Goal: Navigation & Orientation: Find specific page/section

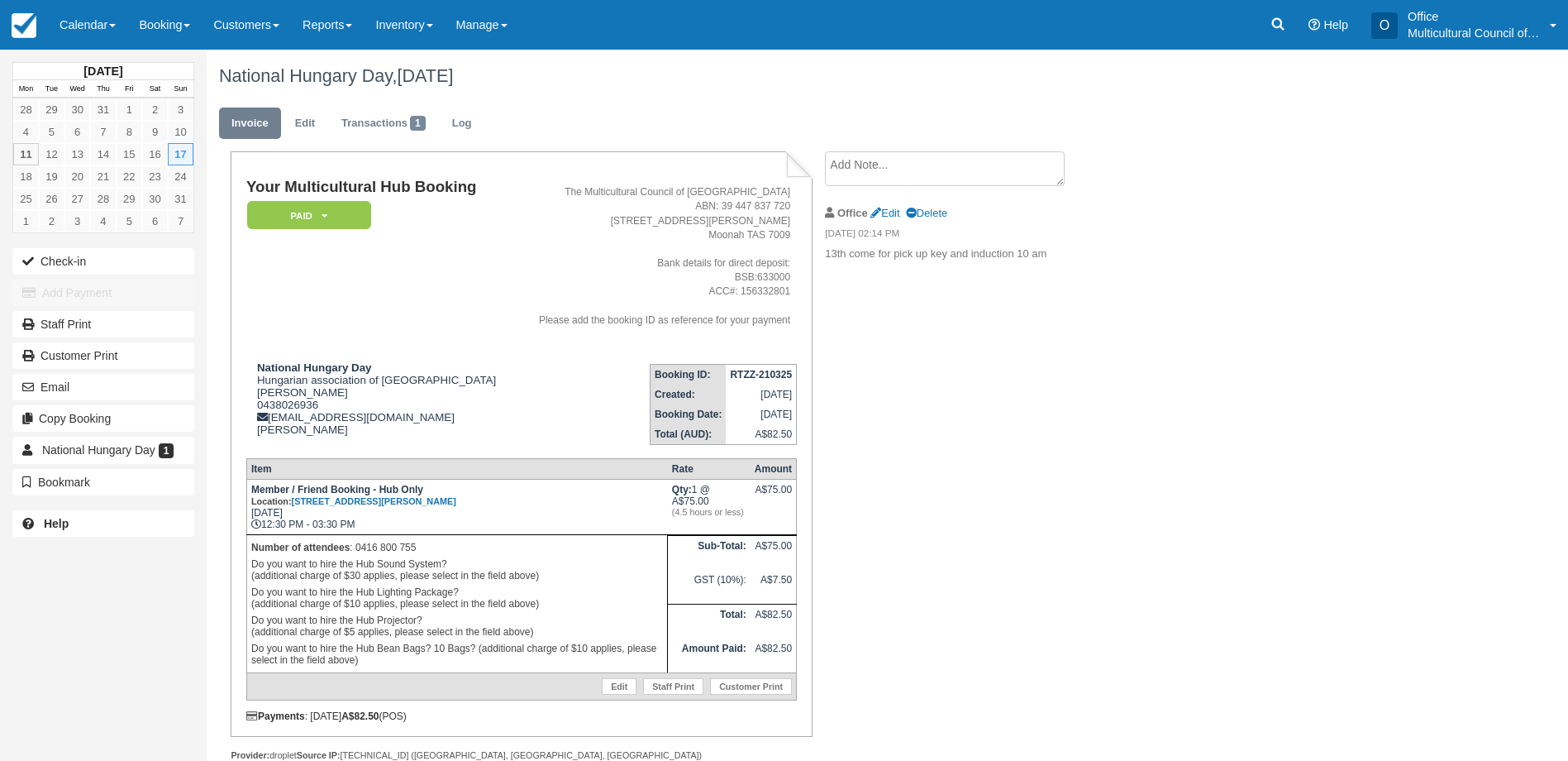
click at [158, 677] on div "August 2025 Mon Tue Wed Thu Fri Sat Sun 28 29 30 31 1 2 3 4 5 6 7 8 9 10 11 12 …" at bounding box center [103, 380] width 206 height 761
click at [61, 34] on link "Calendar" at bounding box center [87, 25] width 79 height 50
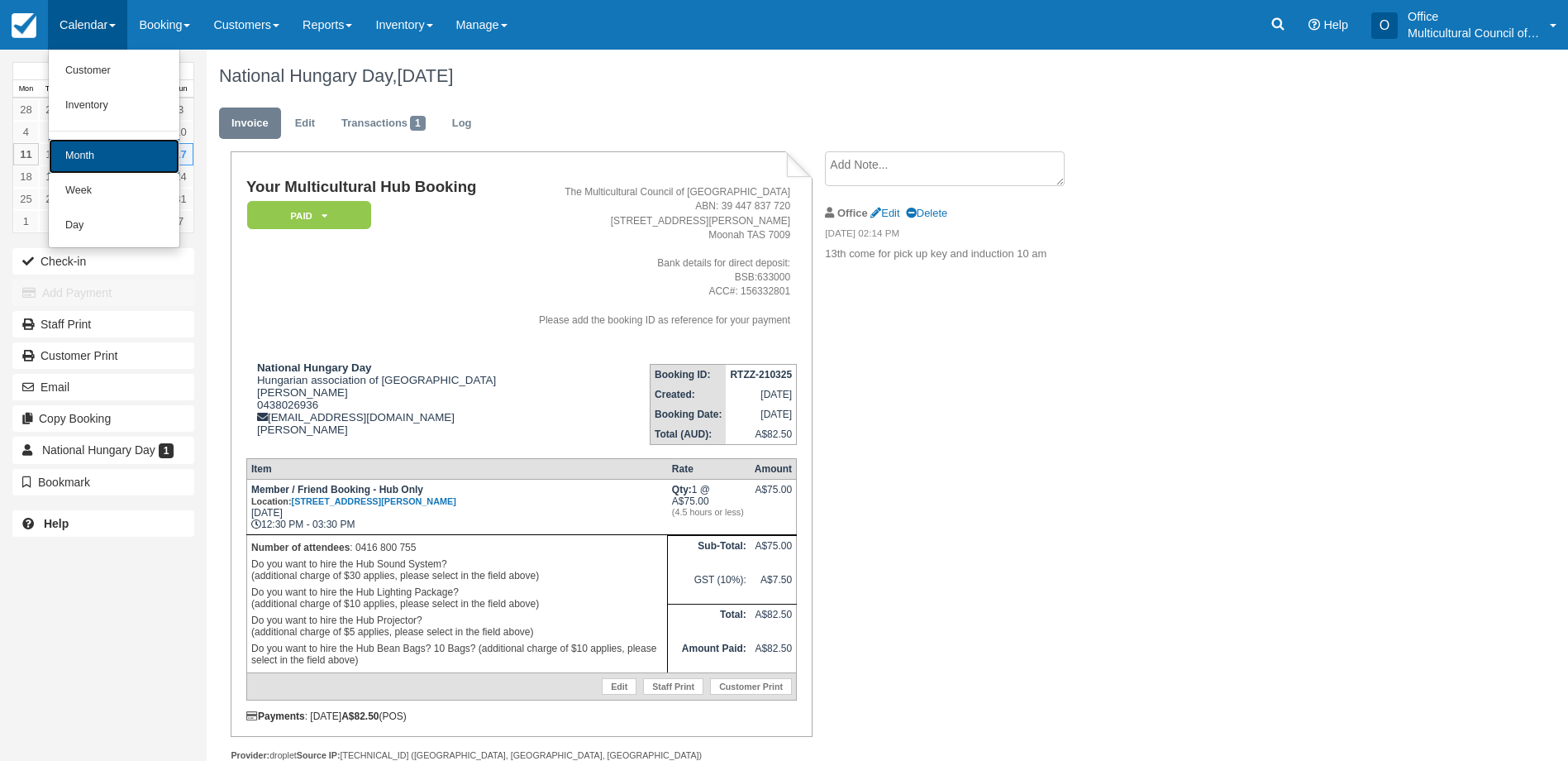
click at [134, 152] on link "Month" at bounding box center [114, 156] width 131 height 35
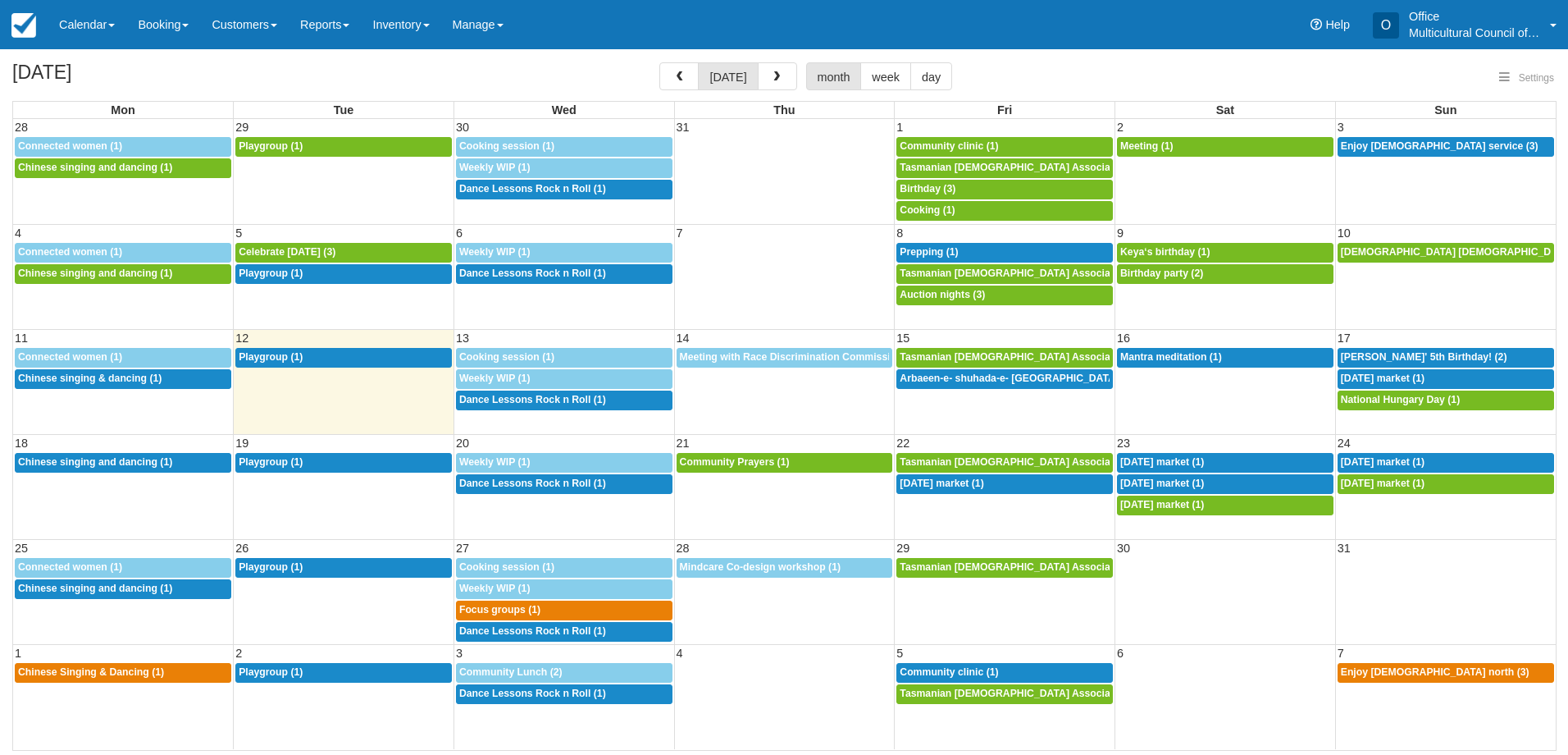
select select
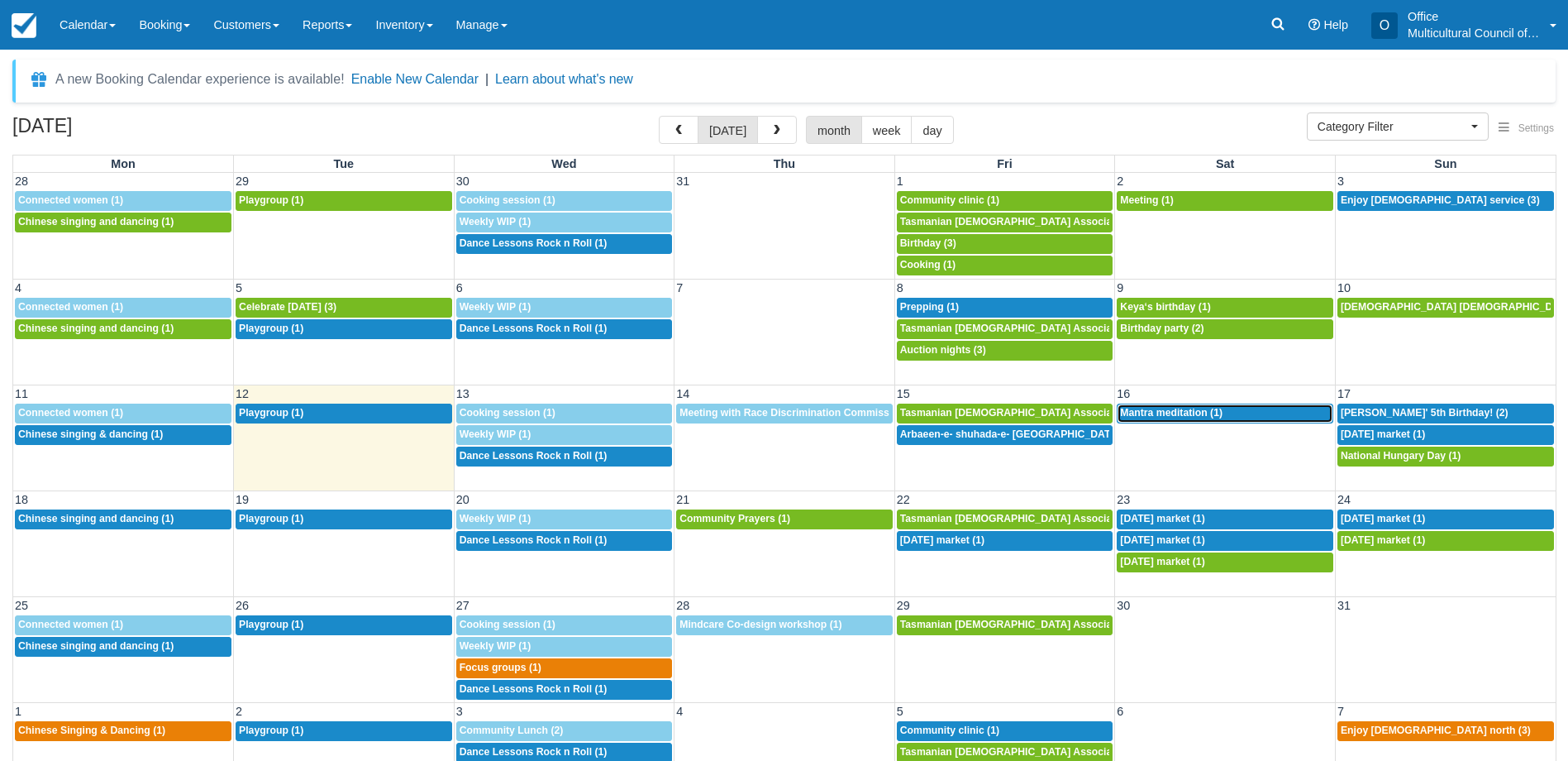
click at [1188, 414] on span "Mantra meditation (1)" at bounding box center [1171, 412] width 102 height 12
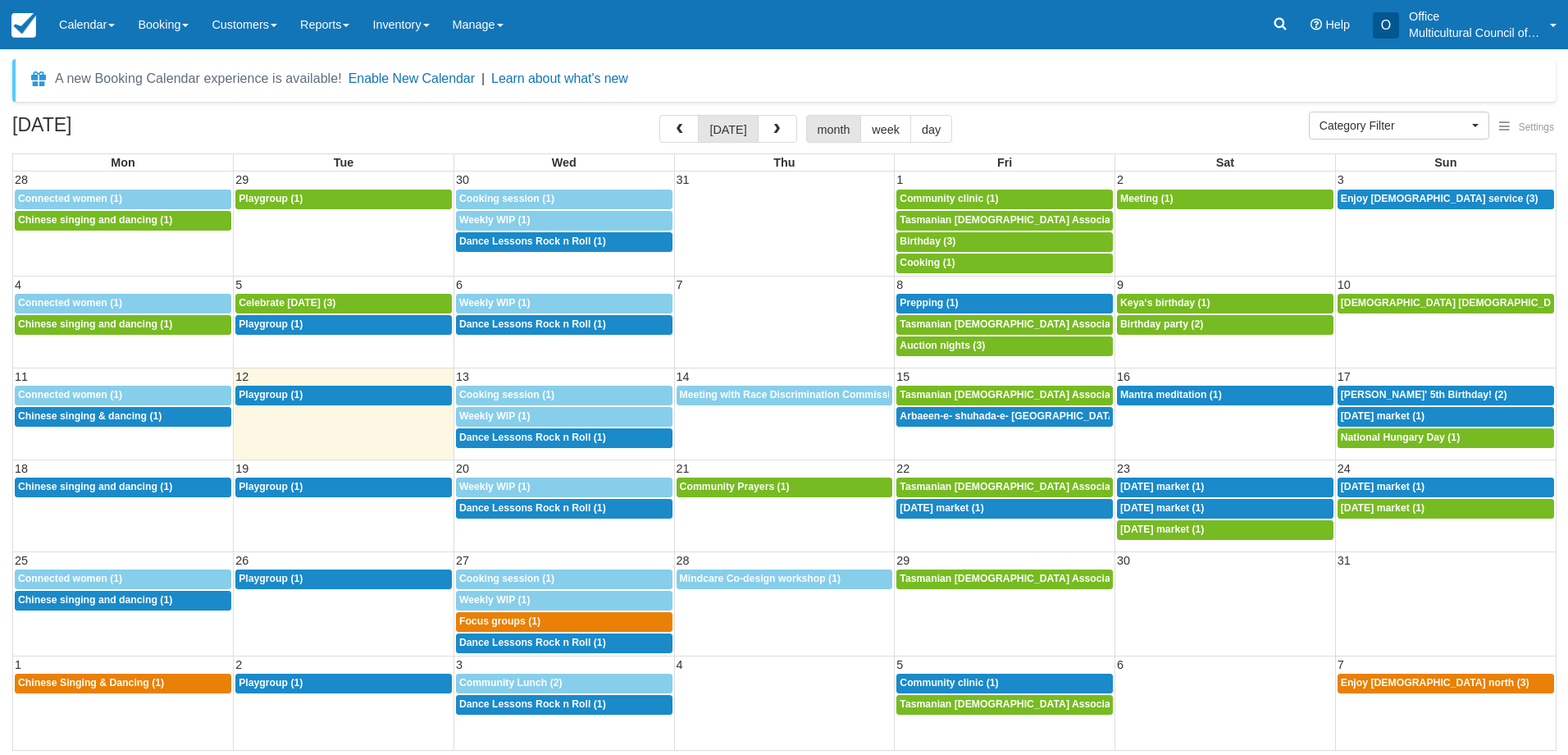
select select
click at [1231, 391] on div "2p Mantra meditation (1)" at bounding box center [1225, 395] width 210 height 13
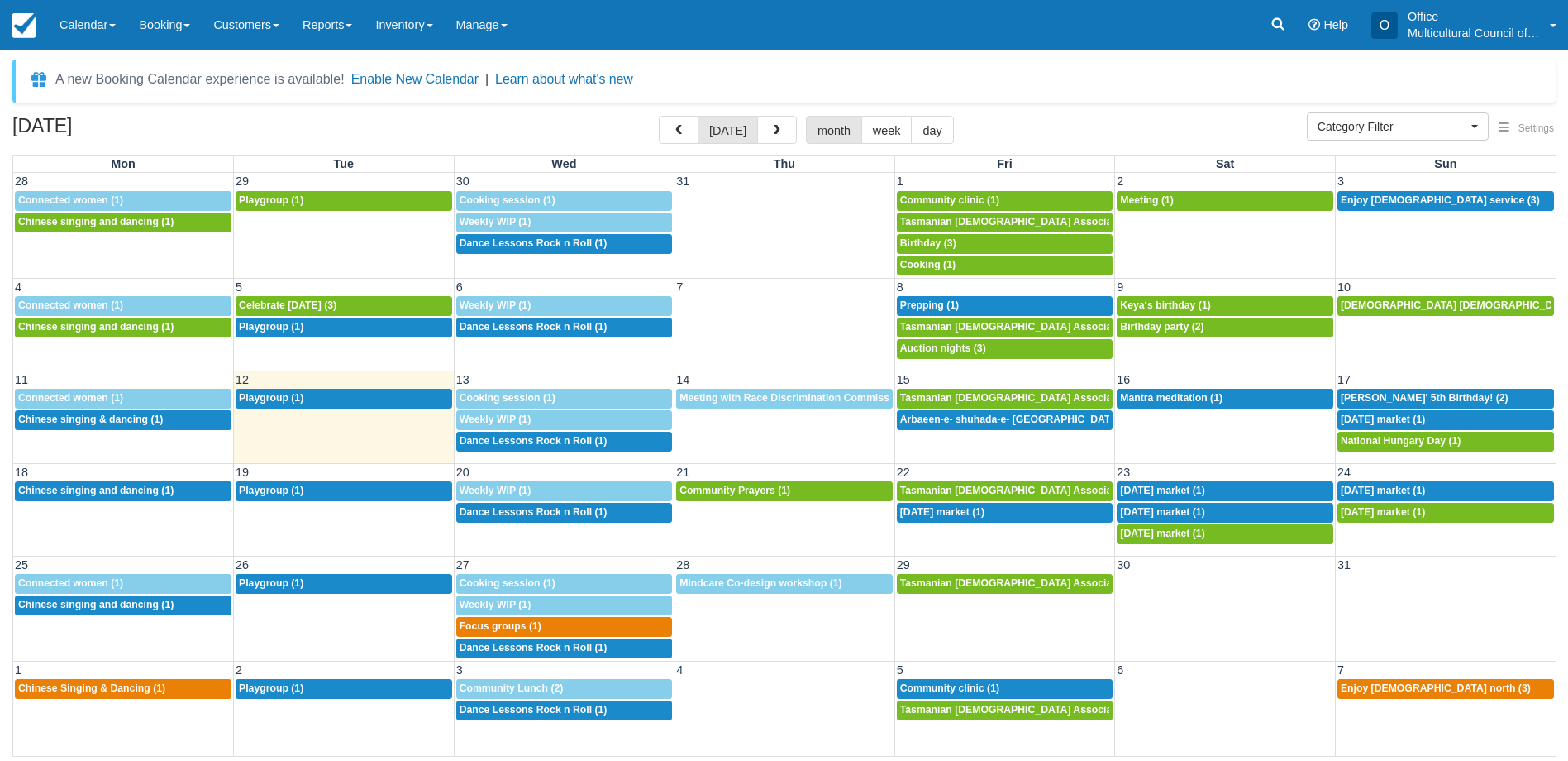
select select
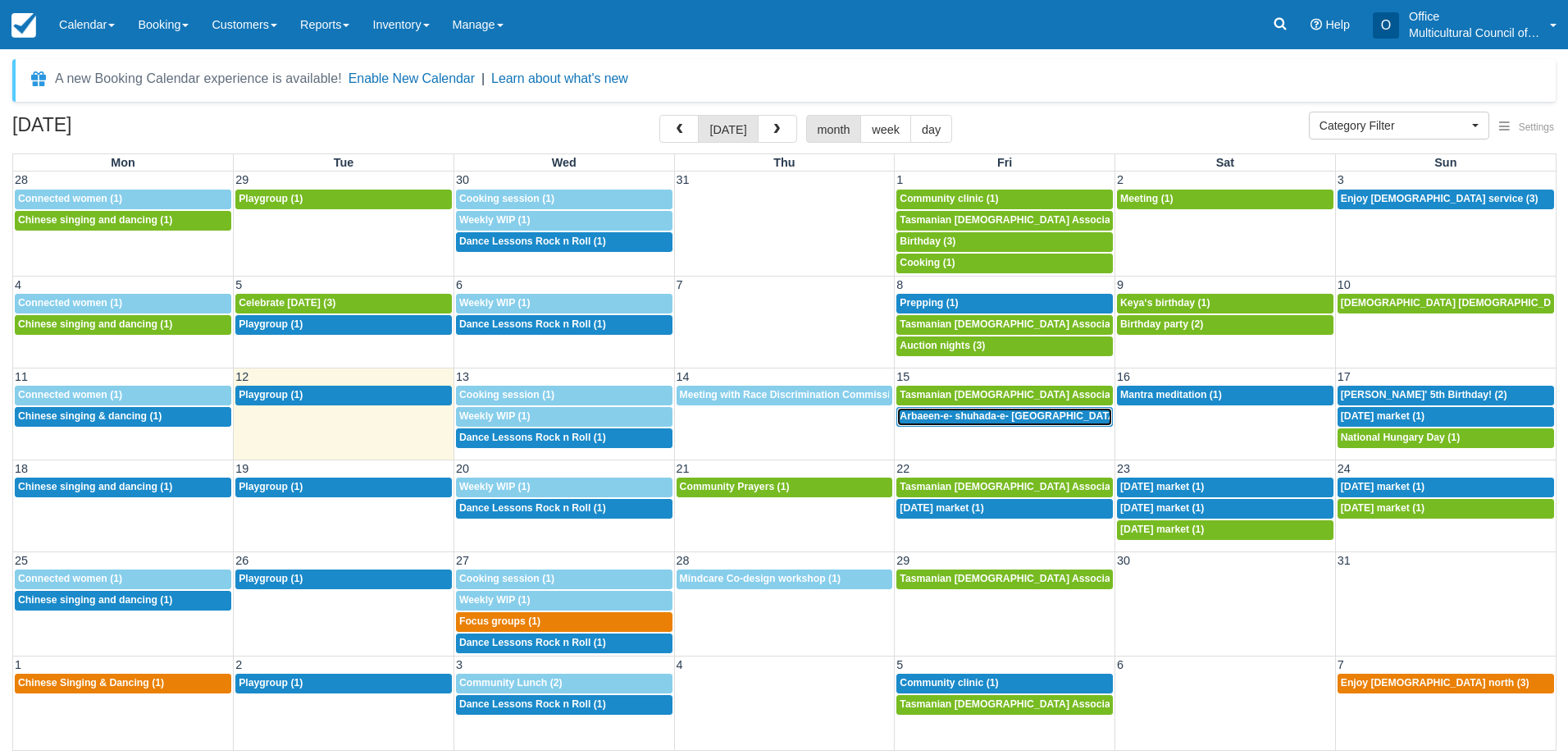
click at [1000, 421] on span "Arbaeen-e- shuhada-e- [GEOGRAPHIC_DATA] (1)" at bounding box center [1016, 415] width 234 height 11
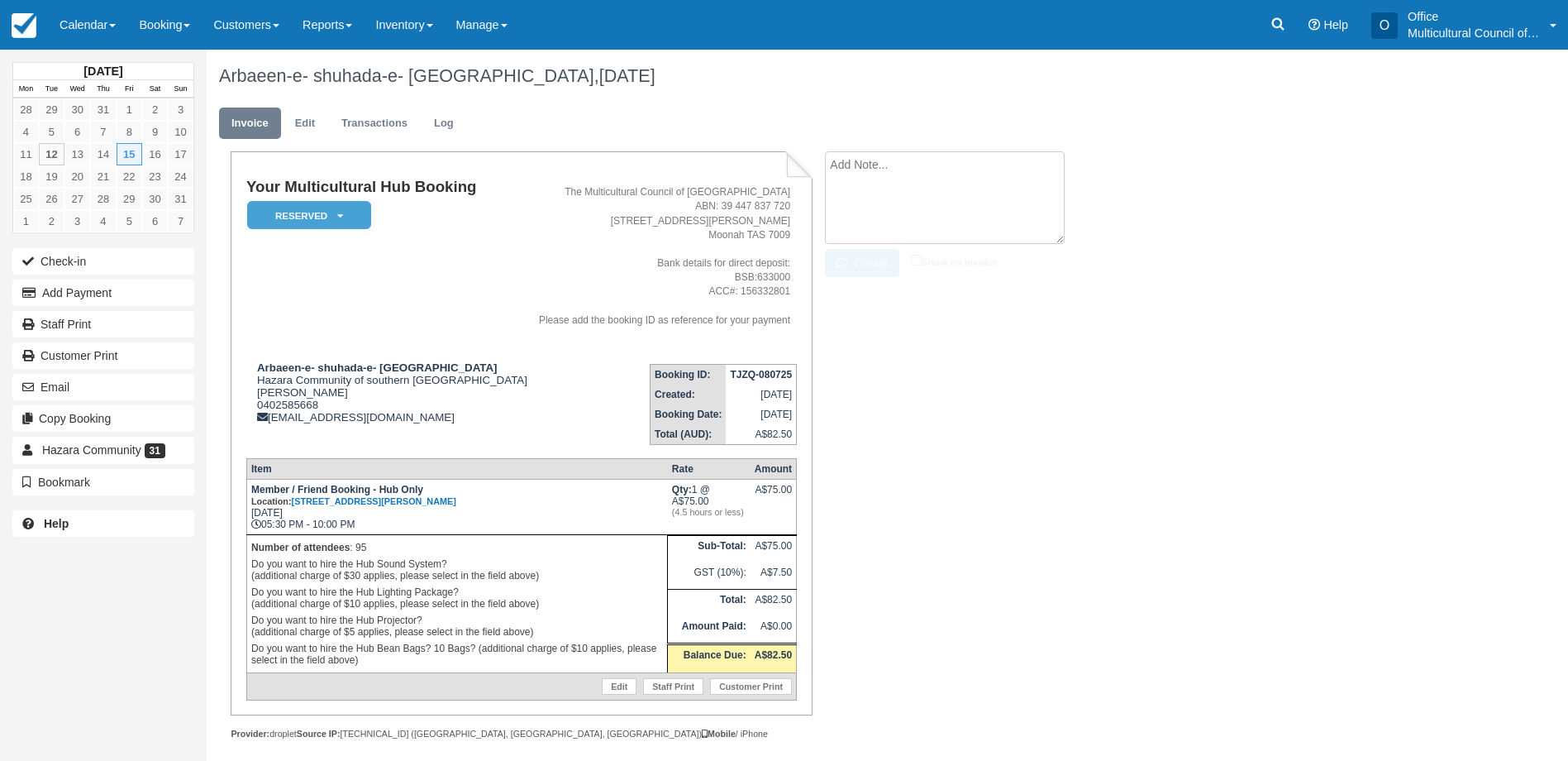
click at [960, 167] on textarea at bounding box center [944, 198] width 239 height 93
type textarea "did not pick up phone call"
click at [875, 268] on button "Create" at bounding box center [862, 263] width 75 height 28
click at [77, 26] on link "Calendar" at bounding box center [87, 25] width 79 height 50
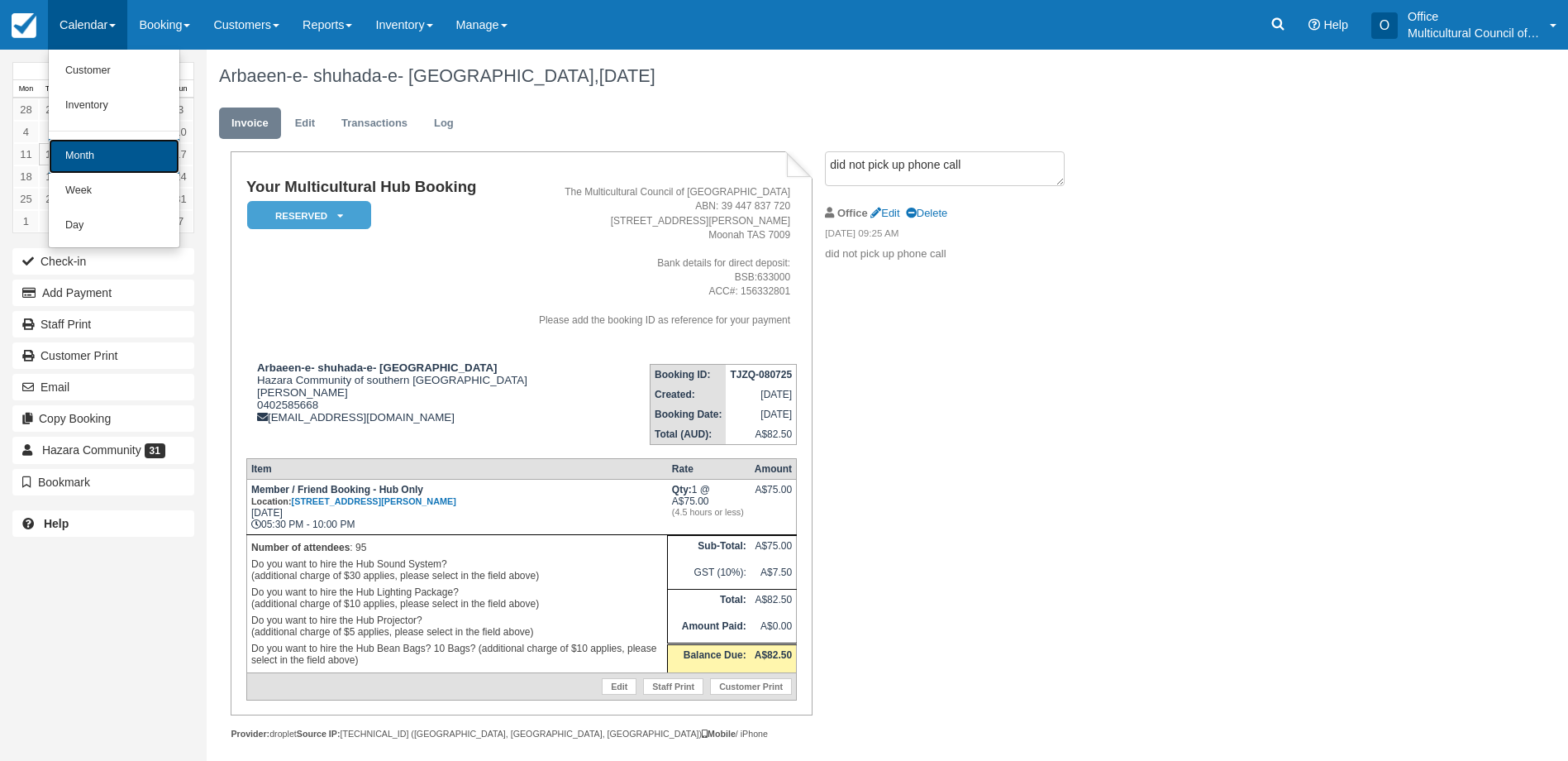
click at [116, 146] on link "Month" at bounding box center [114, 156] width 131 height 35
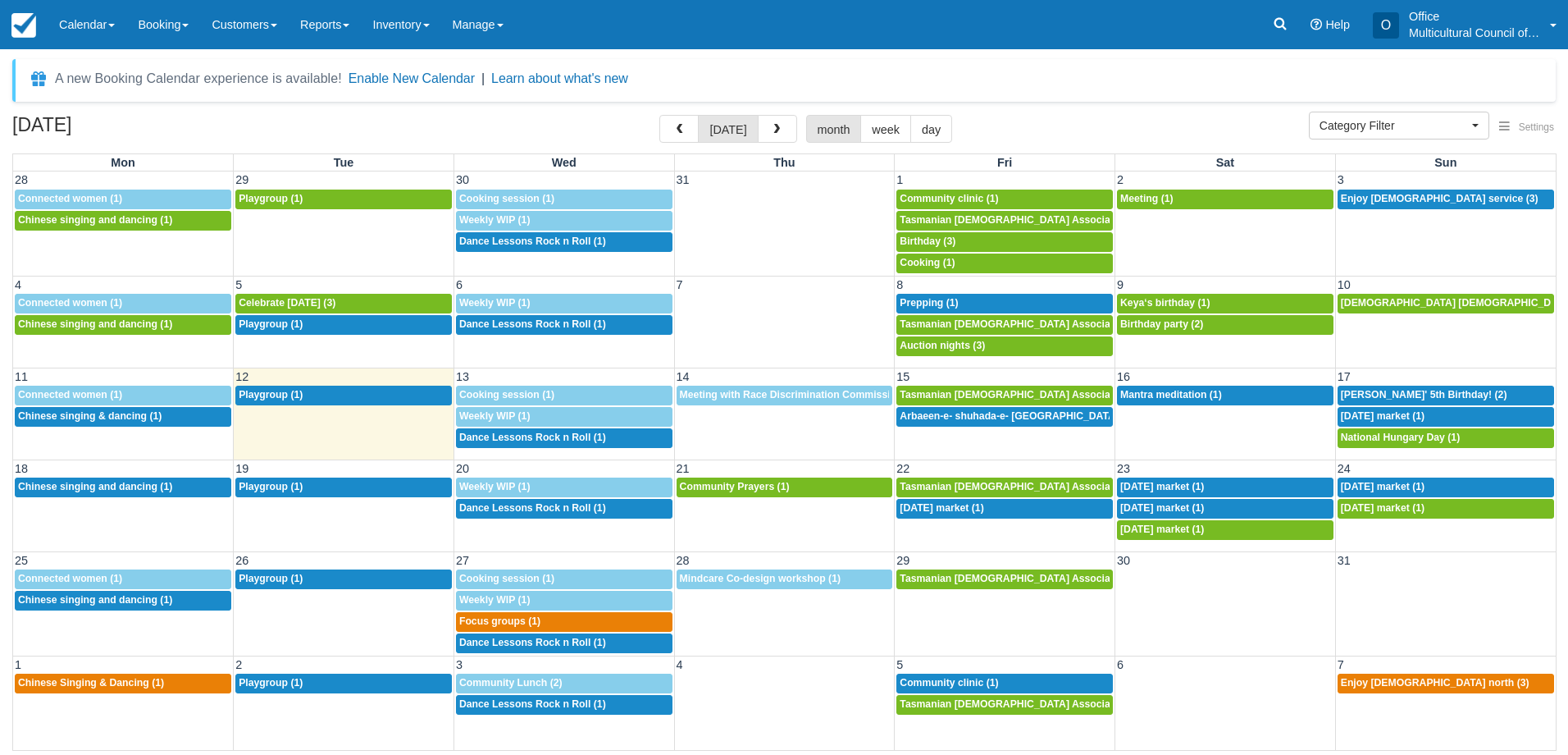
select select
click at [1173, 398] on span "Mantra meditation (1)" at bounding box center [1171, 394] width 102 height 11
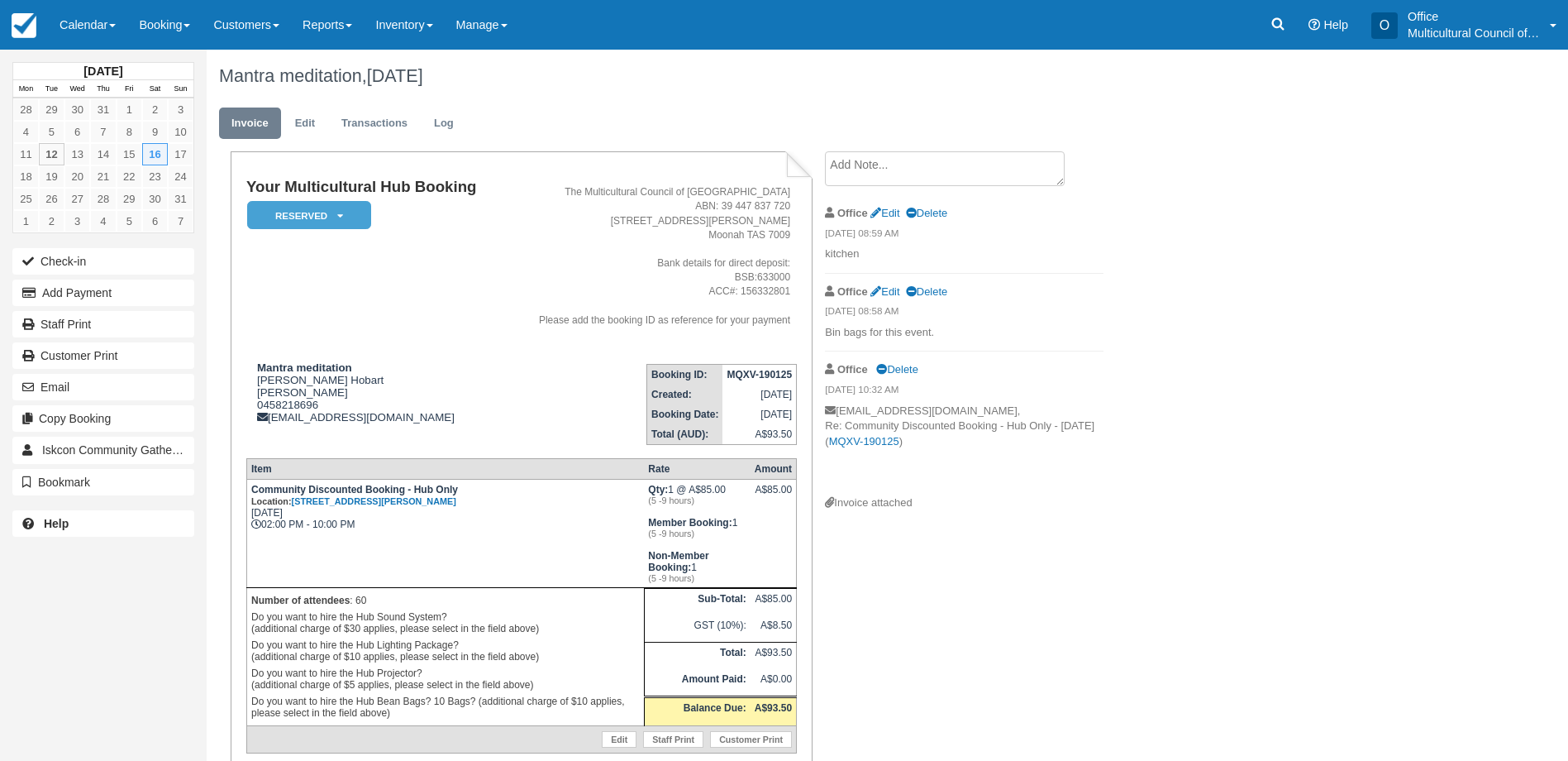
click at [925, 167] on textarea at bounding box center [944, 168] width 239 height 35
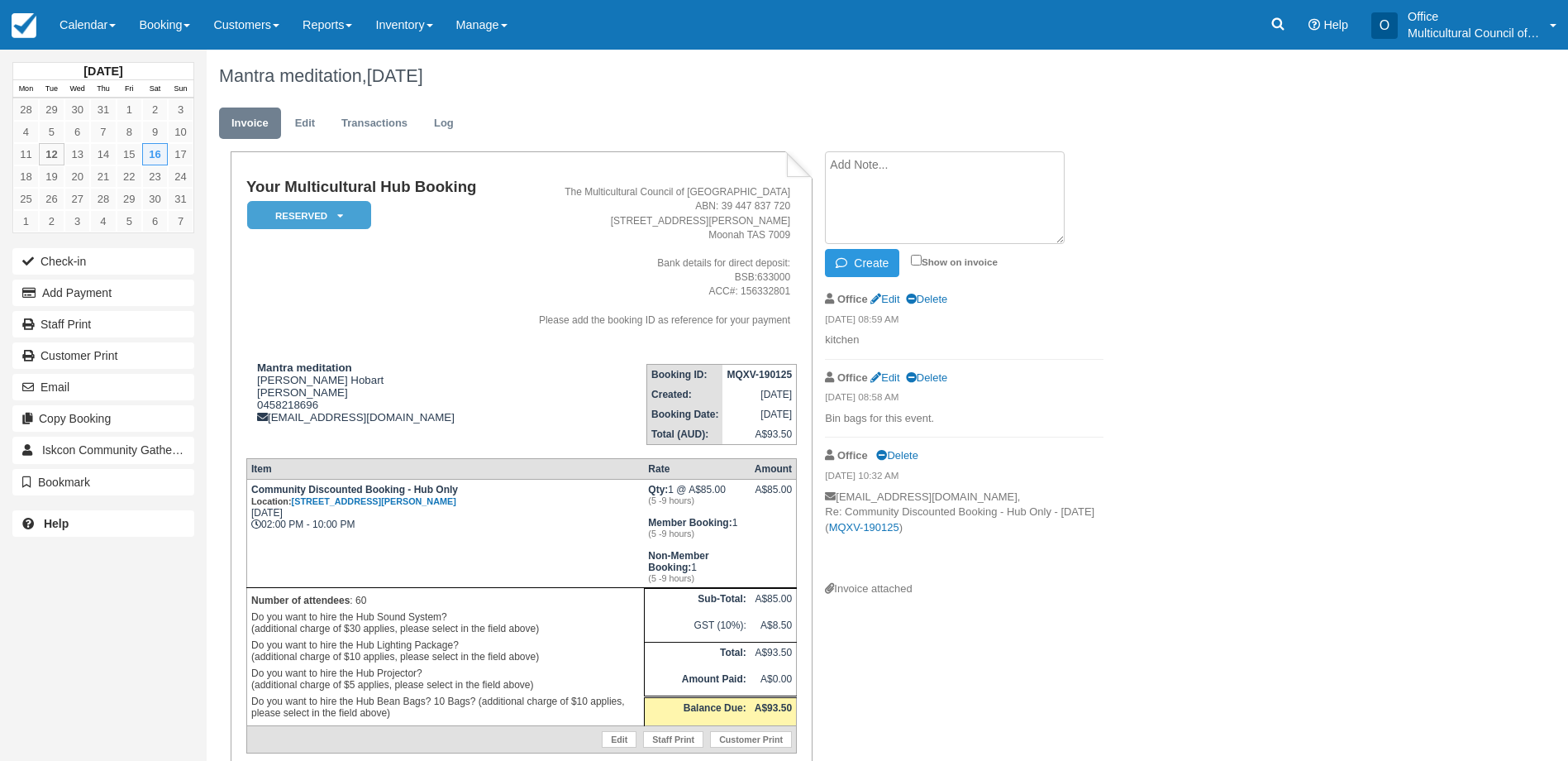
click at [925, 167] on textarea at bounding box center [944, 198] width 239 height 93
type textarea "13 Aug 2pm pick up key"
click at [882, 264] on button "Create" at bounding box center [862, 263] width 75 height 28
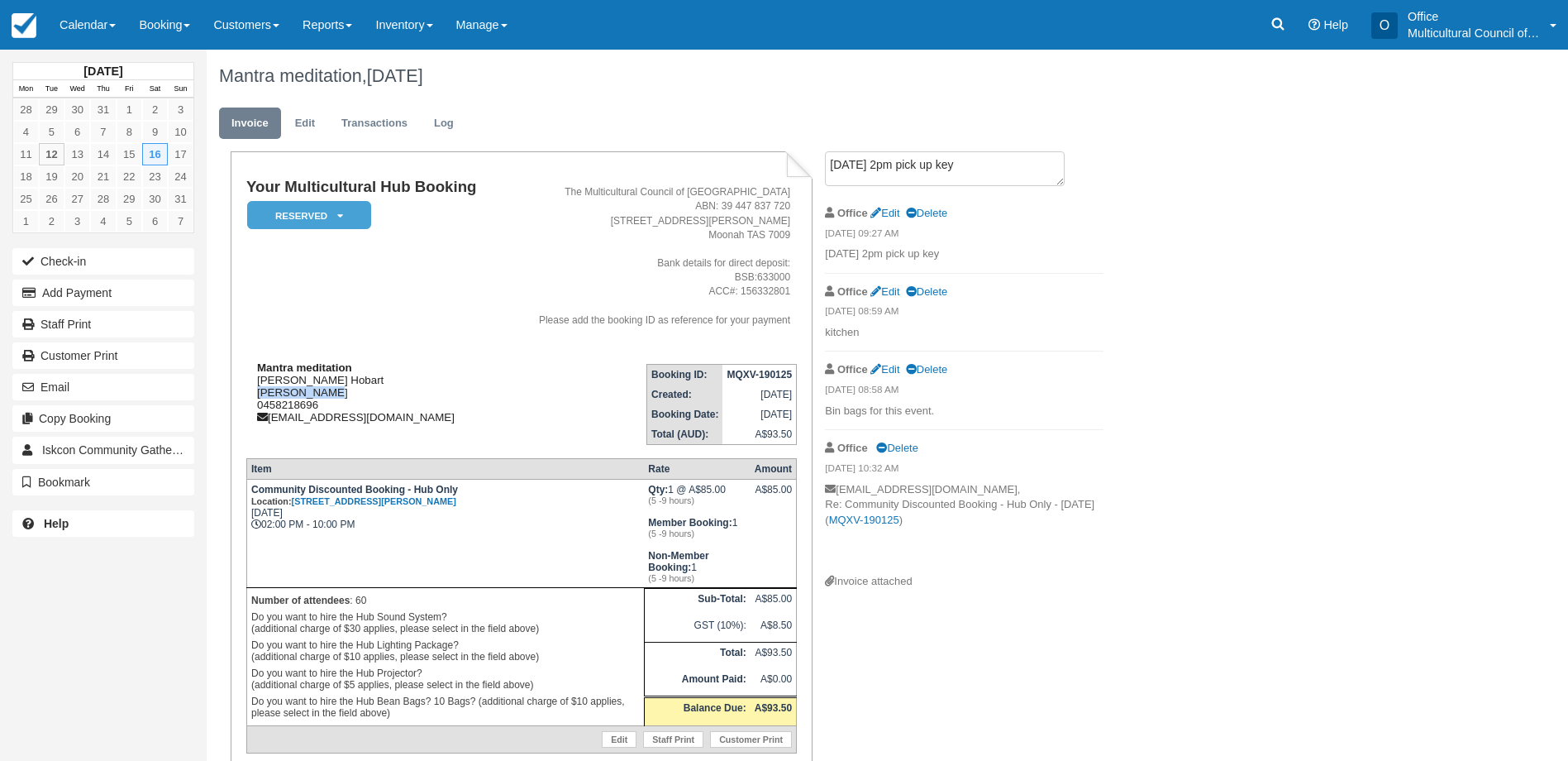
drag, startPoint x: 255, startPoint y: 391, endPoint x: 322, endPoint y: 391, distance: 67.0
click at [322, 391] on div "Mantra meditation Hare Krishna Hobart Ritesh Gupta 0458218696 riteshgupta19@gma…" at bounding box center [375, 393] width 256 height 62
copy div "Ritesh Gupta"
drag, startPoint x: 727, startPoint y: 375, endPoint x: 791, endPoint y: 371, distance: 64.1
click at [791, 371] on strong "MQXV-190125" at bounding box center [759, 374] width 65 height 12
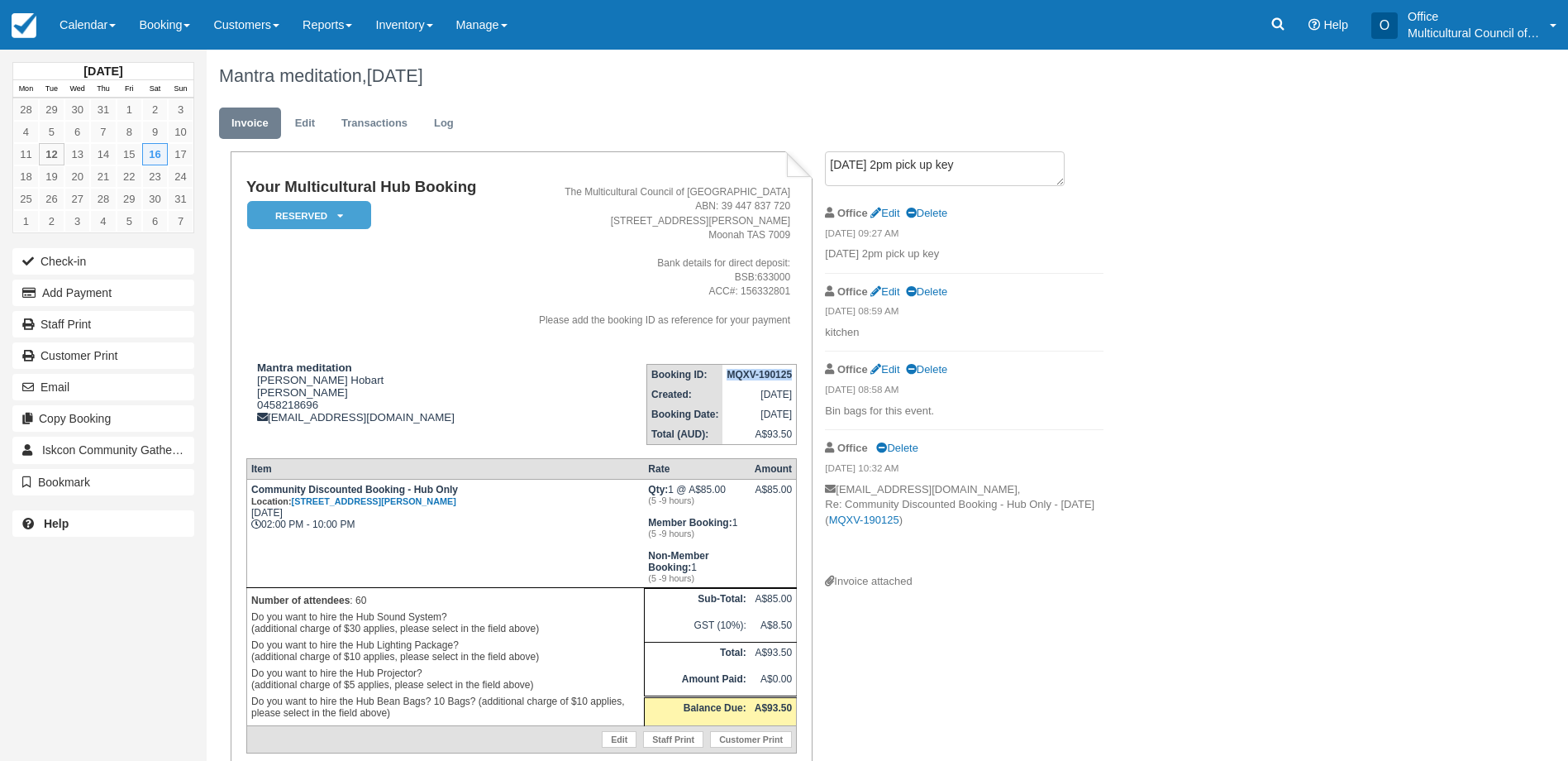
copy strong "MQXV-190125"
click at [99, 43] on link "Calendar" at bounding box center [87, 25] width 79 height 50
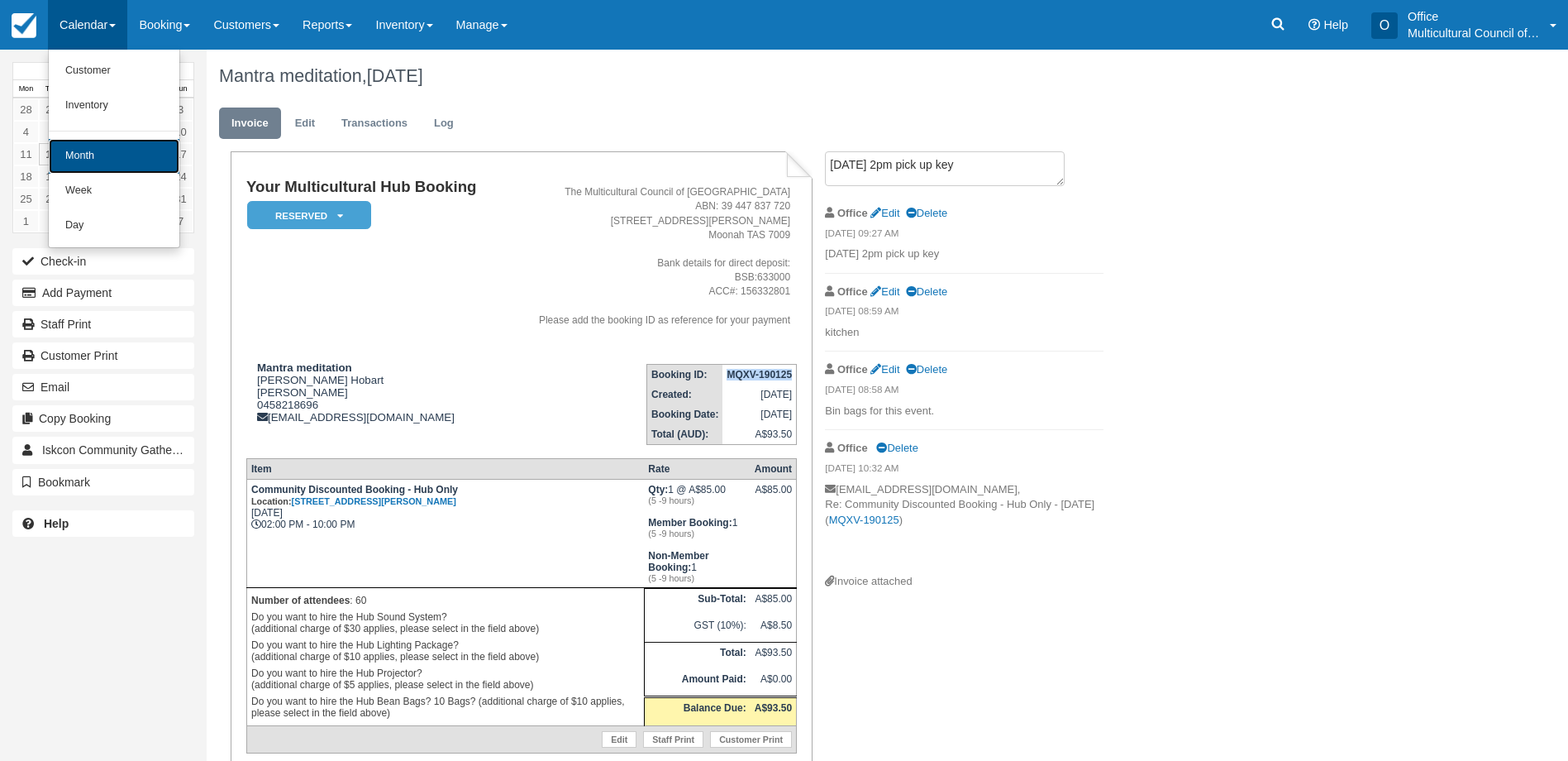
click at [99, 169] on link "Month" at bounding box center [114, 156] width 131 height 35
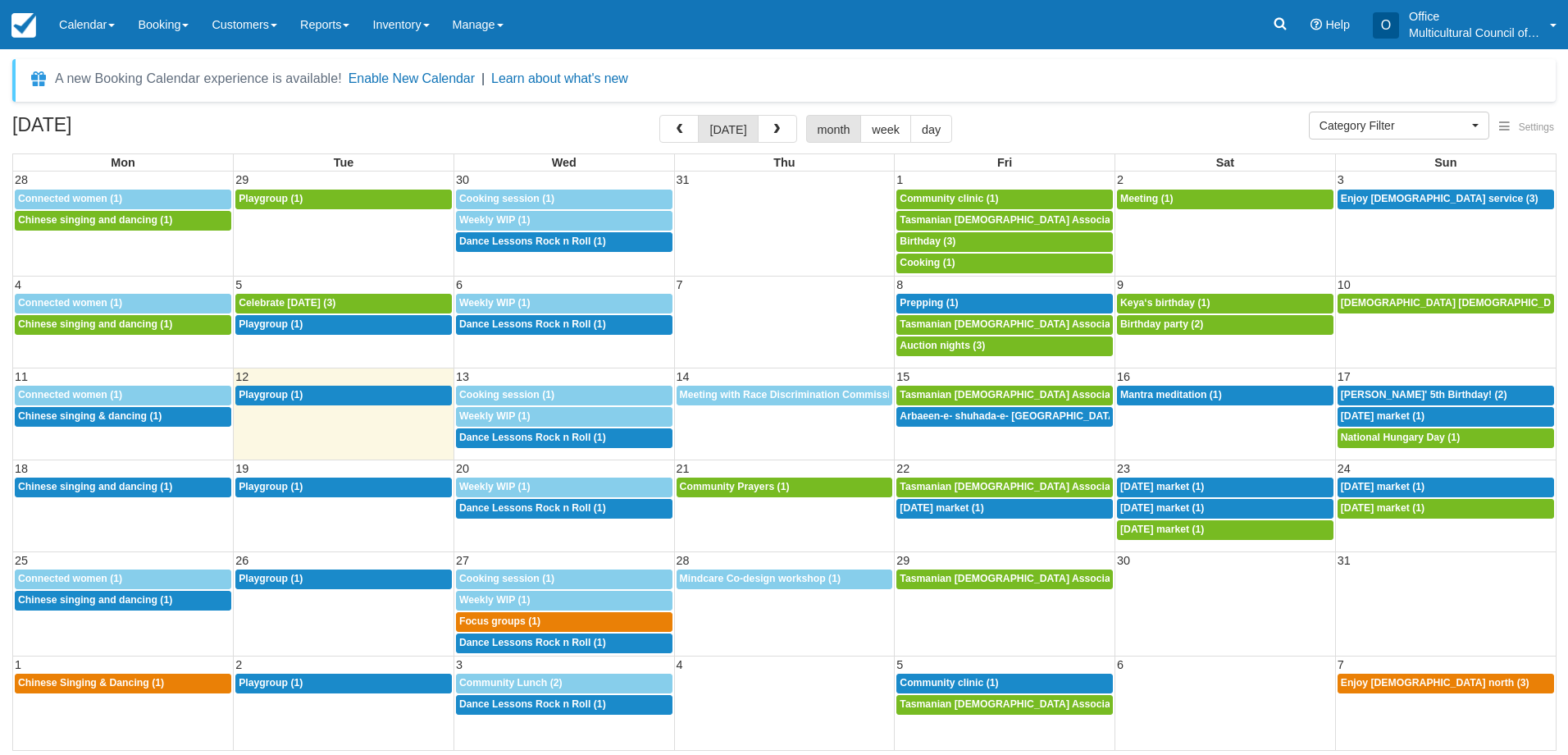
select select
click at [1373, 395] on span "Jannis' 5th Birthday! (2)" at bounding box center [1424, 394] width 167 height 11
select select
click at [1414, 415] on span "Independence day market (1)" at bounding box center [1383, 415] width 84 height 11
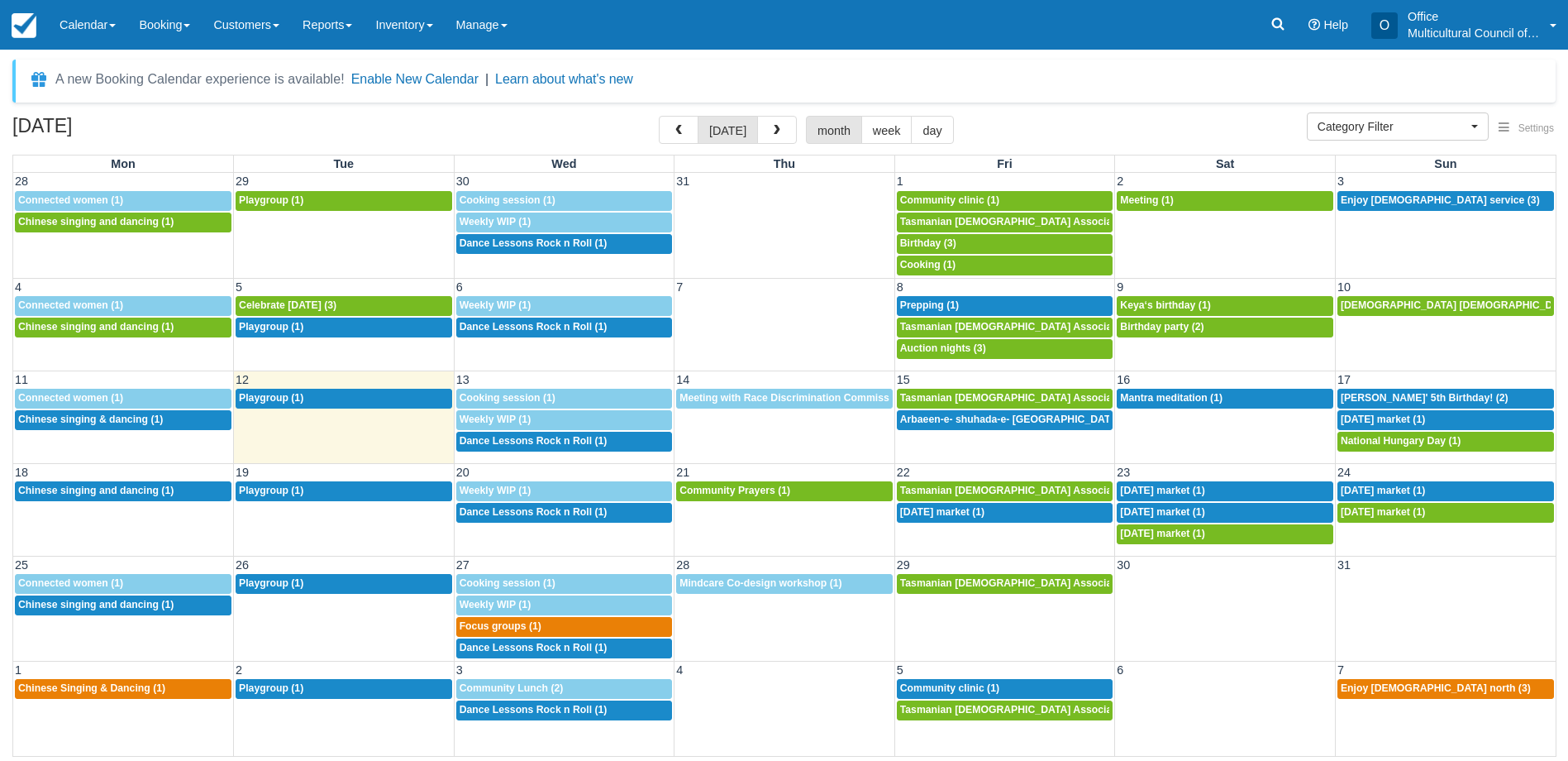
select select
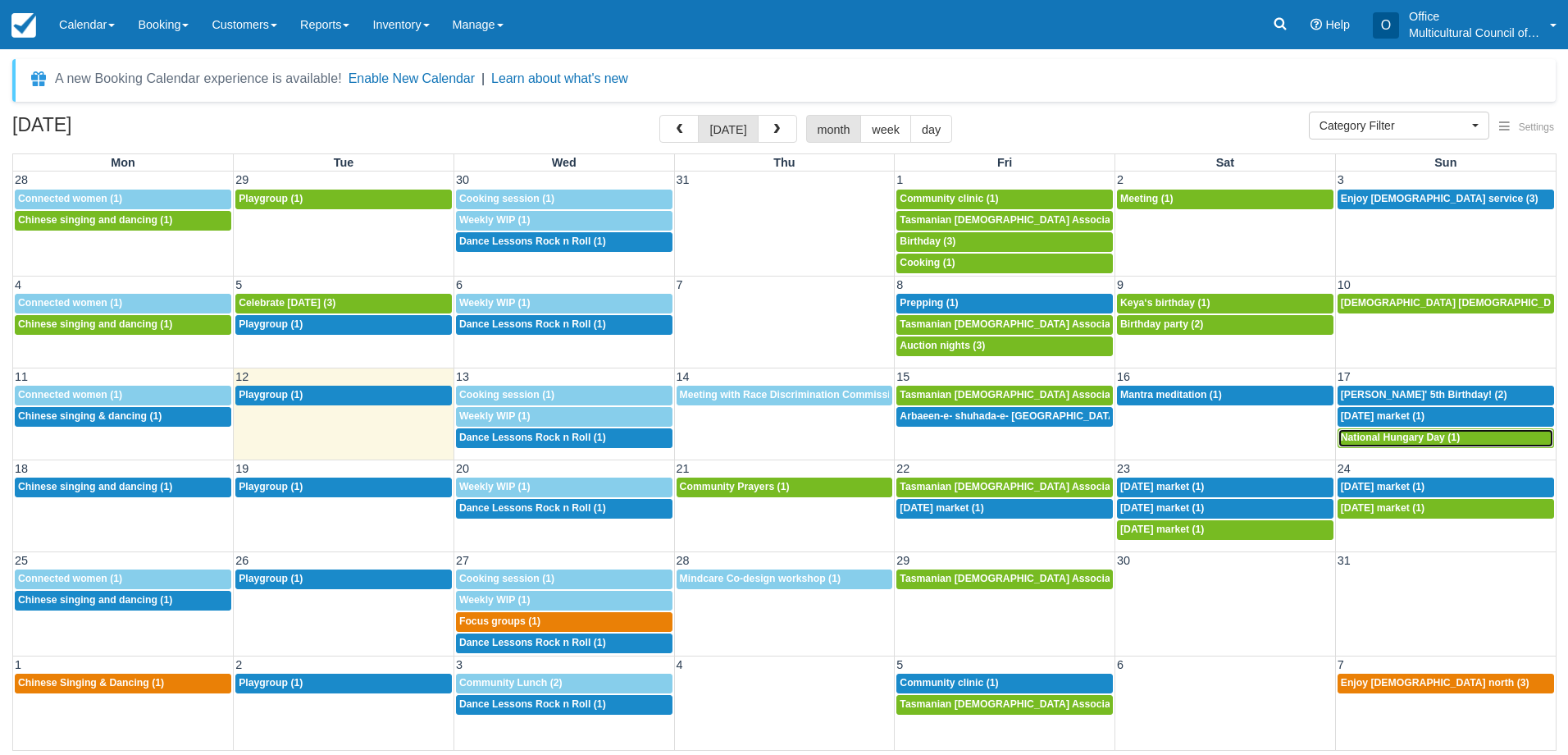
click at [1380, 437] on span "National Hungary Day (1)" at bounding box center [1400, 437] width 119 height 11
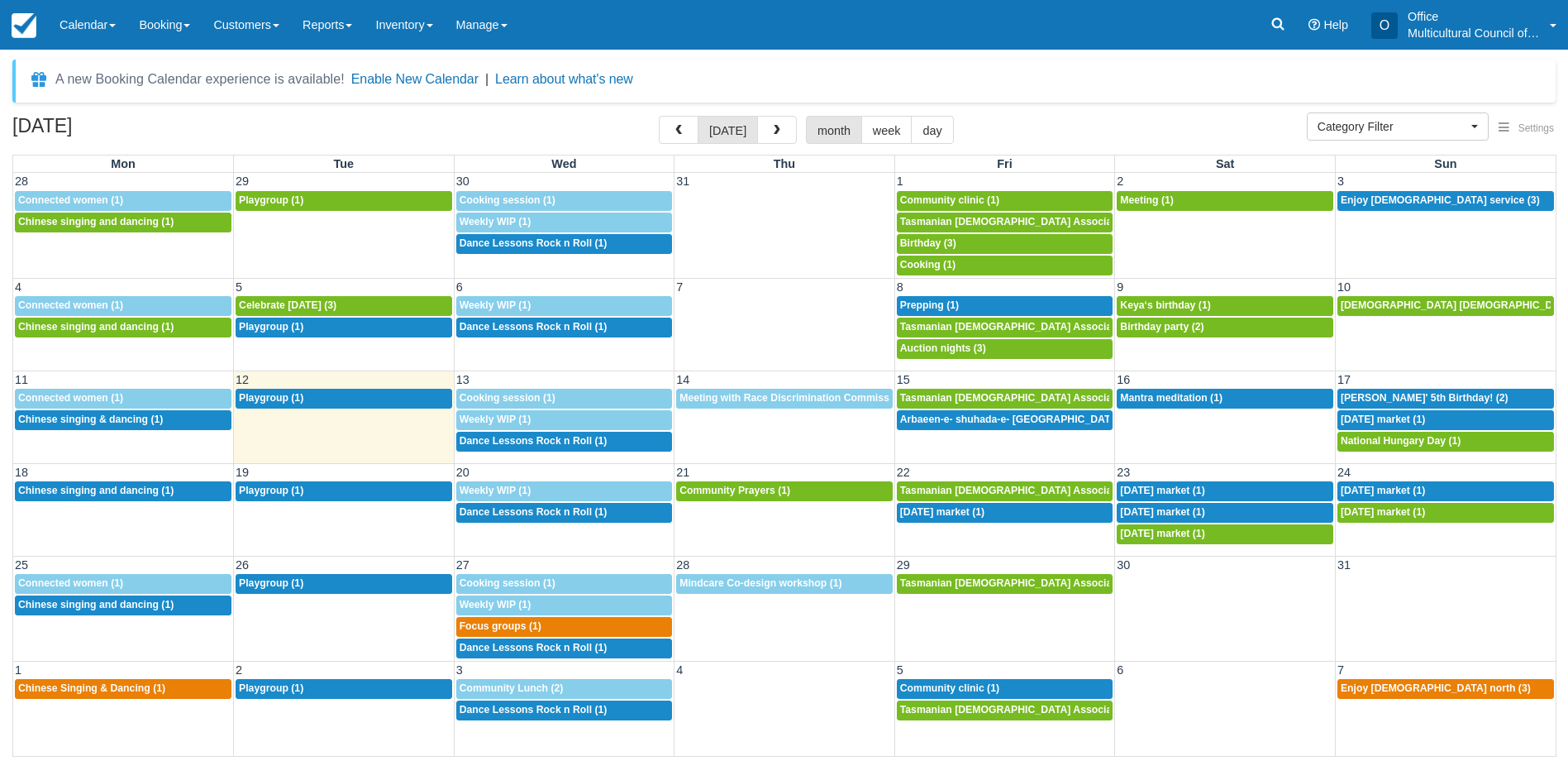
select select
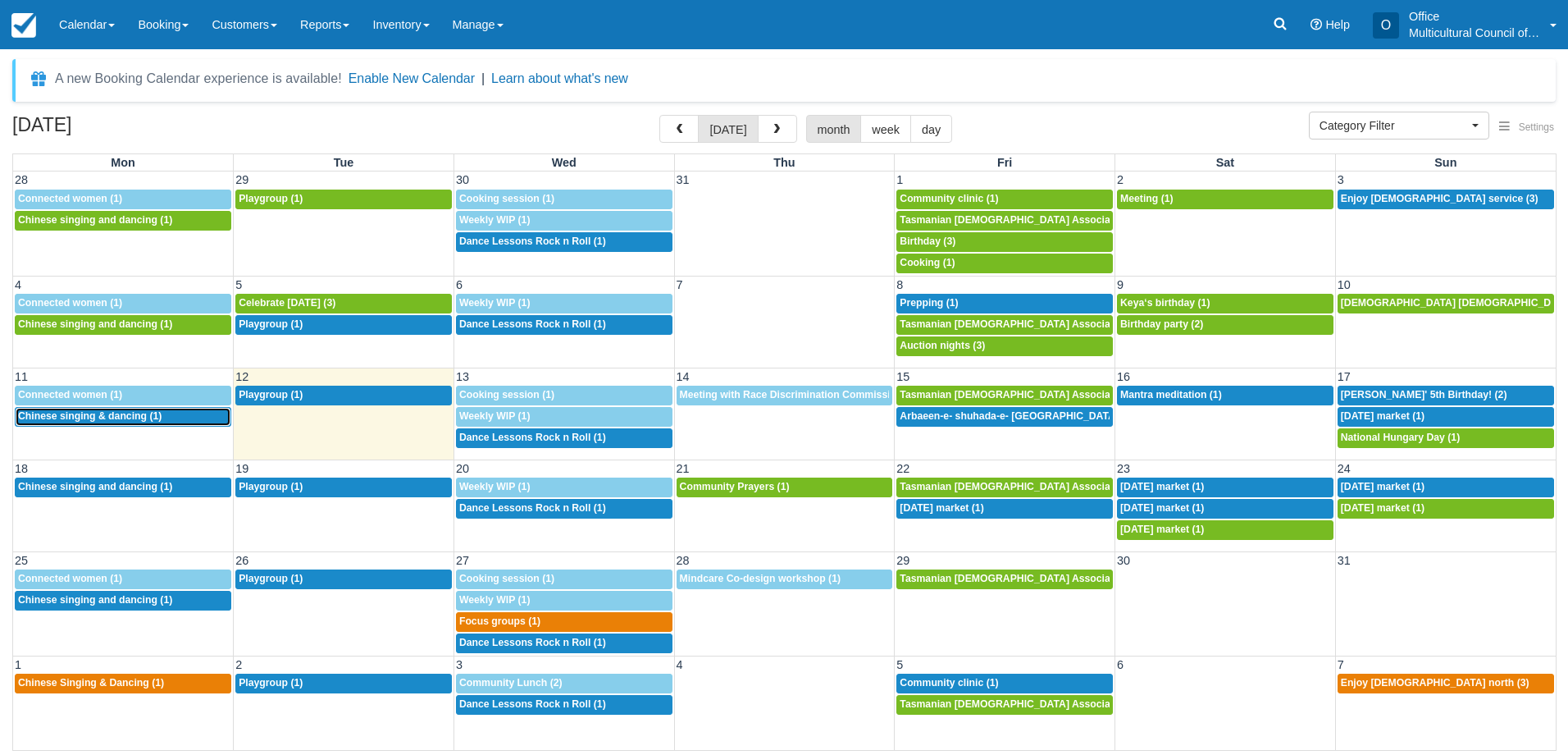
click at [57, 417] on span "Chinese singing & dancing (1)" at bounding box center [89, 415] width 144 height 11
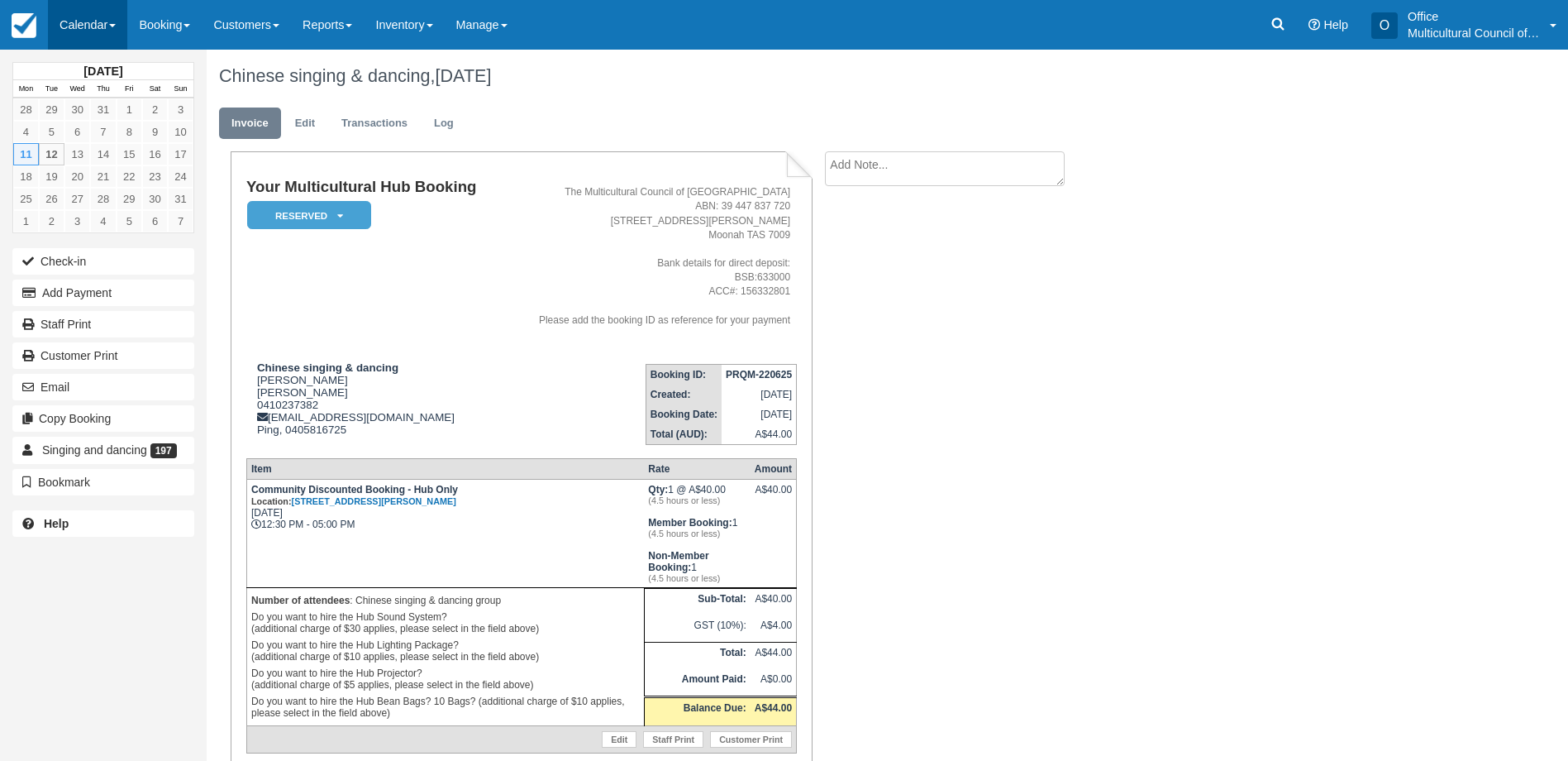
click at [95, 31] on link "Calendar" at bounding box center [87, 25] width 79 height 50
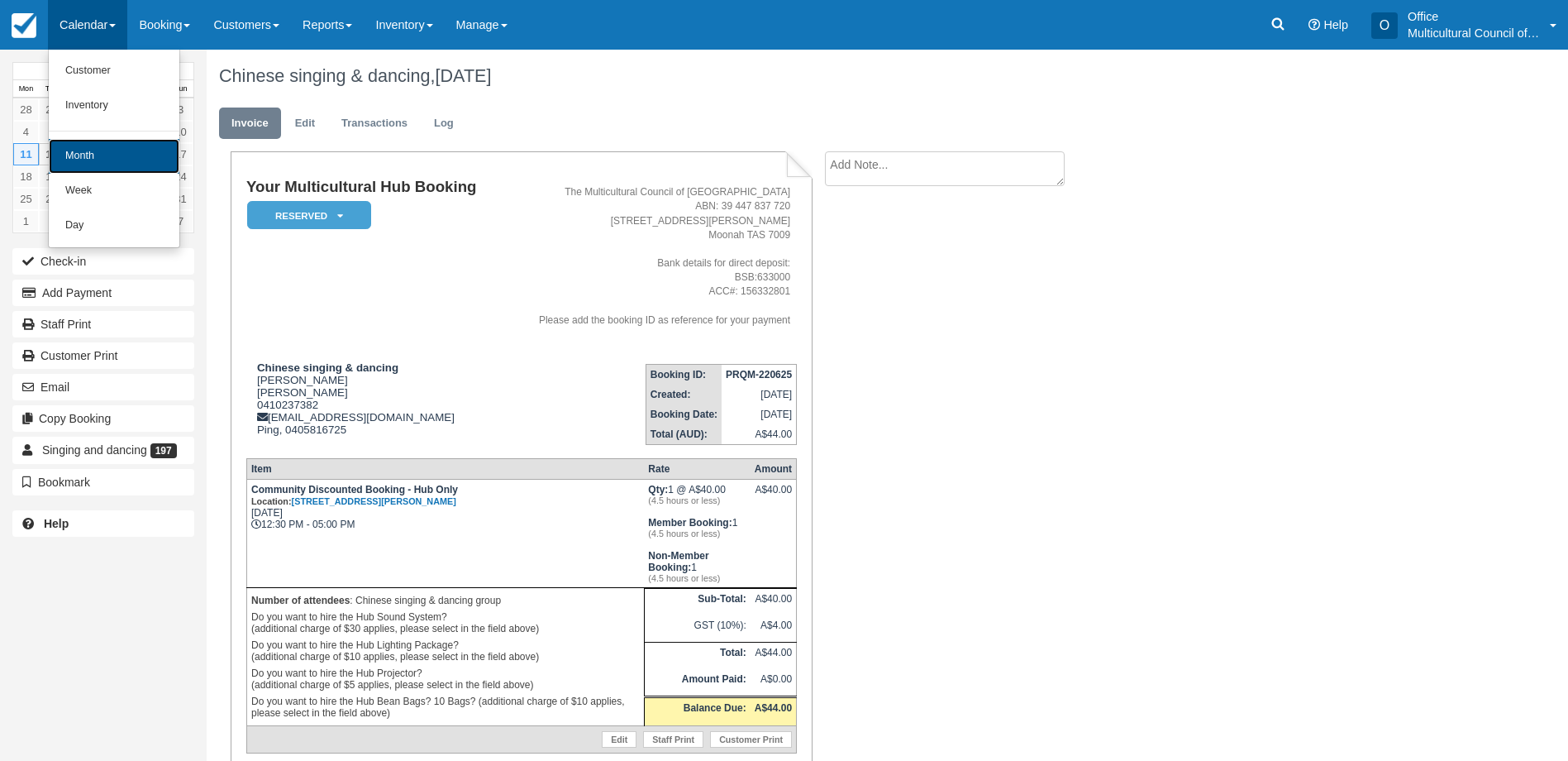
click at [120, 151] on link "Month" at bounding box center [114, 156] width 131 height 35
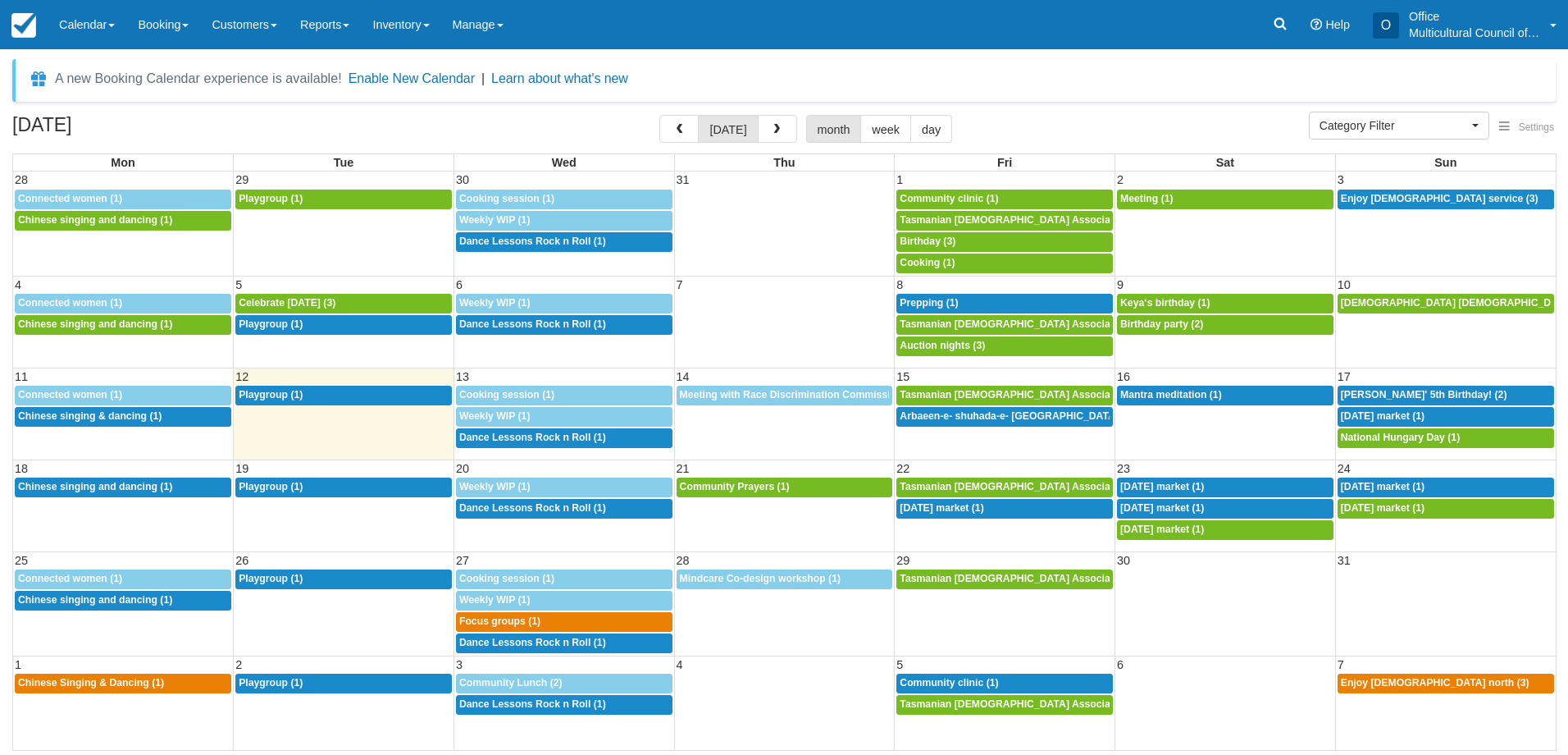
select select
click at [780, 121] on button "button" at bounding box center [777, 129] width 40 height 28
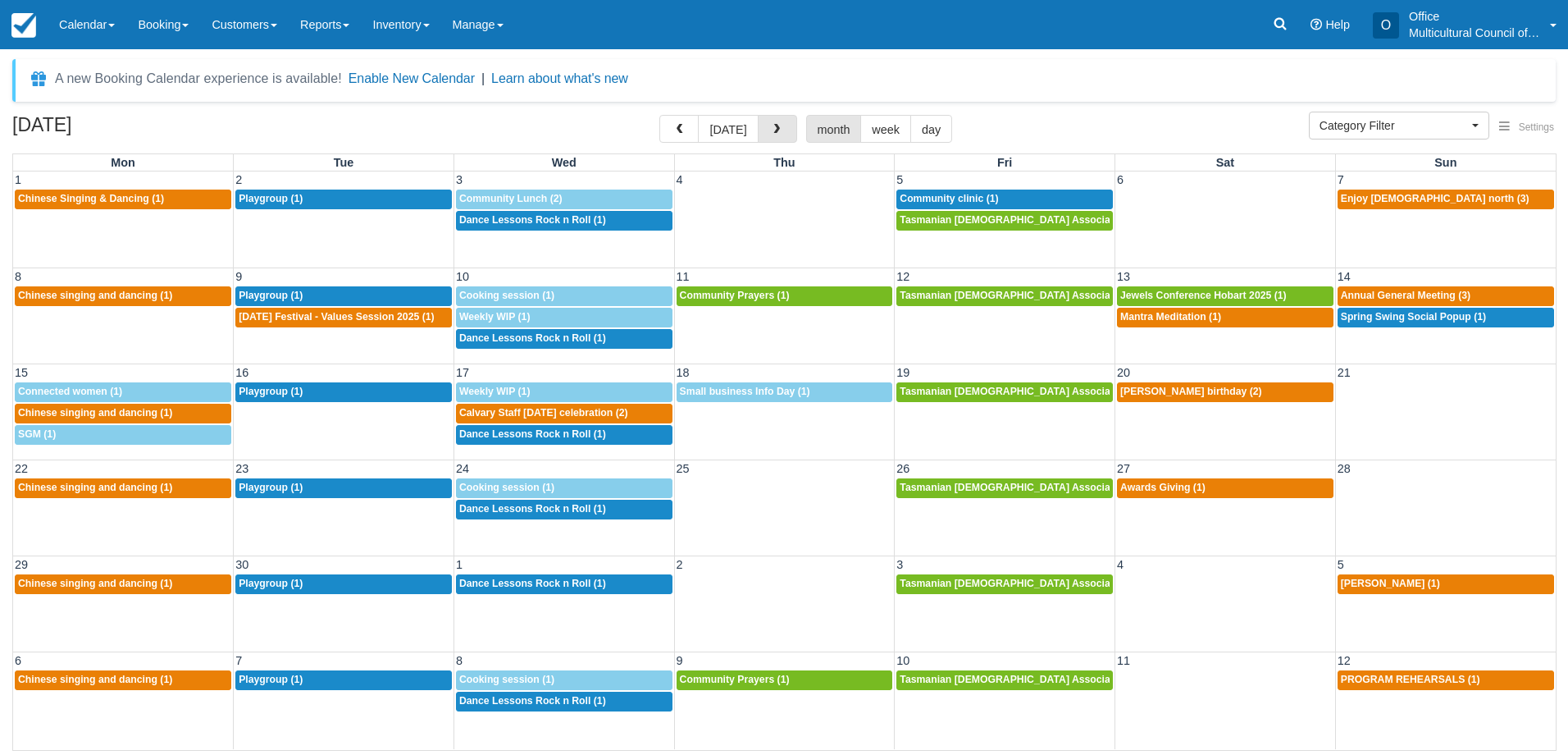
click at [780, 121] on button "button" at bounding box center [777, 129] width 40 height 28
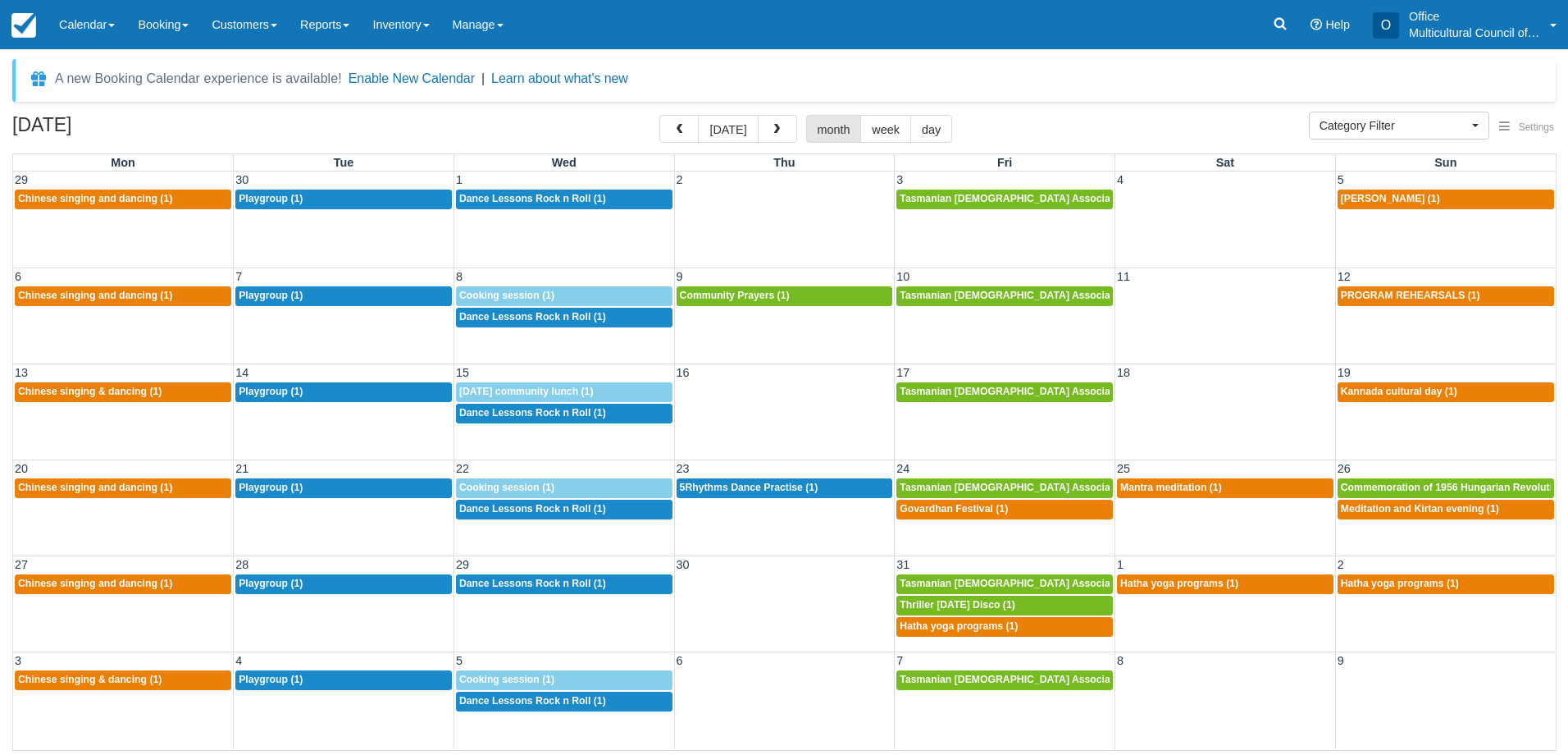
click at [780, 121] on button "button" at bounding box center [777, 129] width 40 height 28
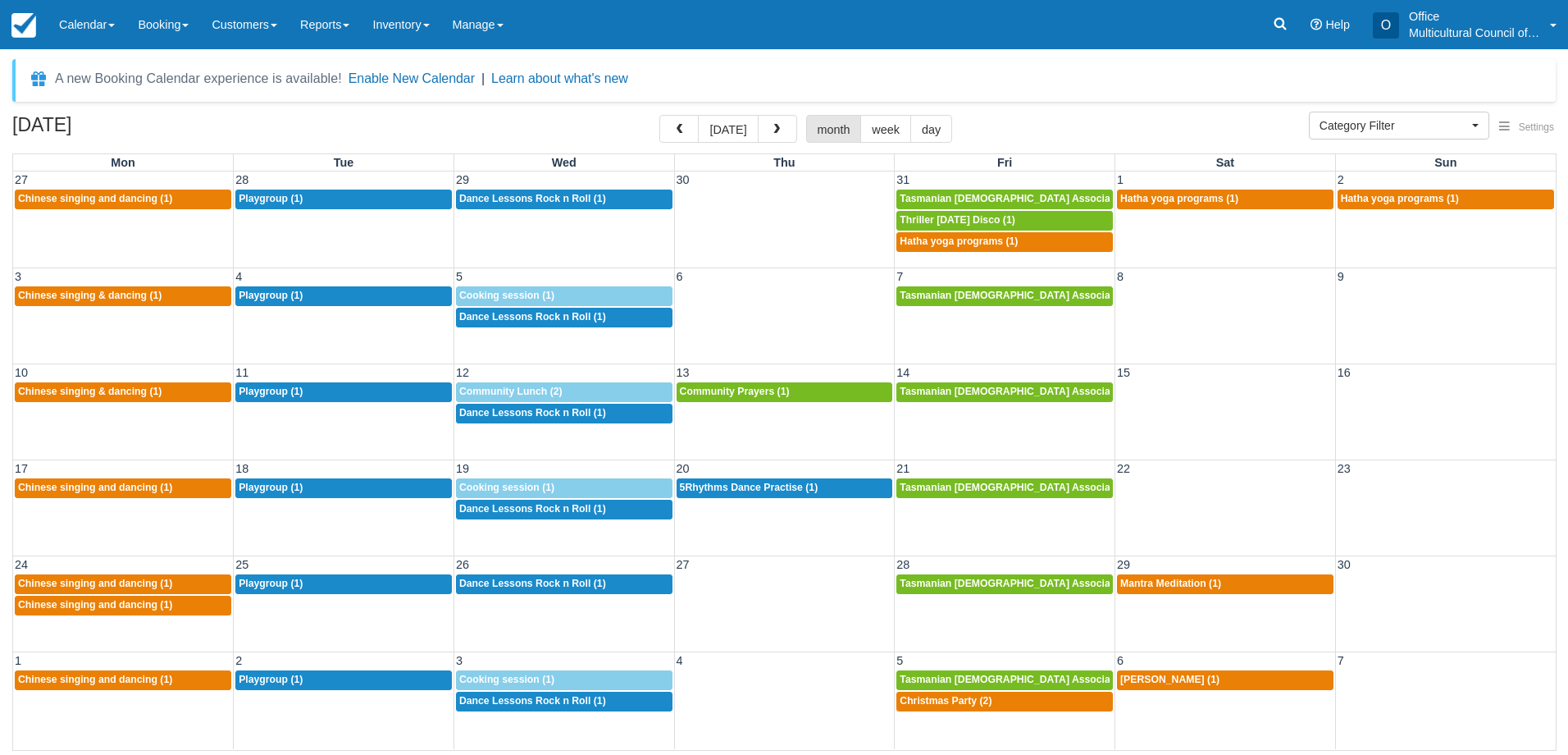
click at [1093, 132] on div "November 2025 today month week day" at bounding box center [784, 132] width 1543 height 35
click at [725, 132] on button "today" at bounding box center [728, 129] width 60 height 28
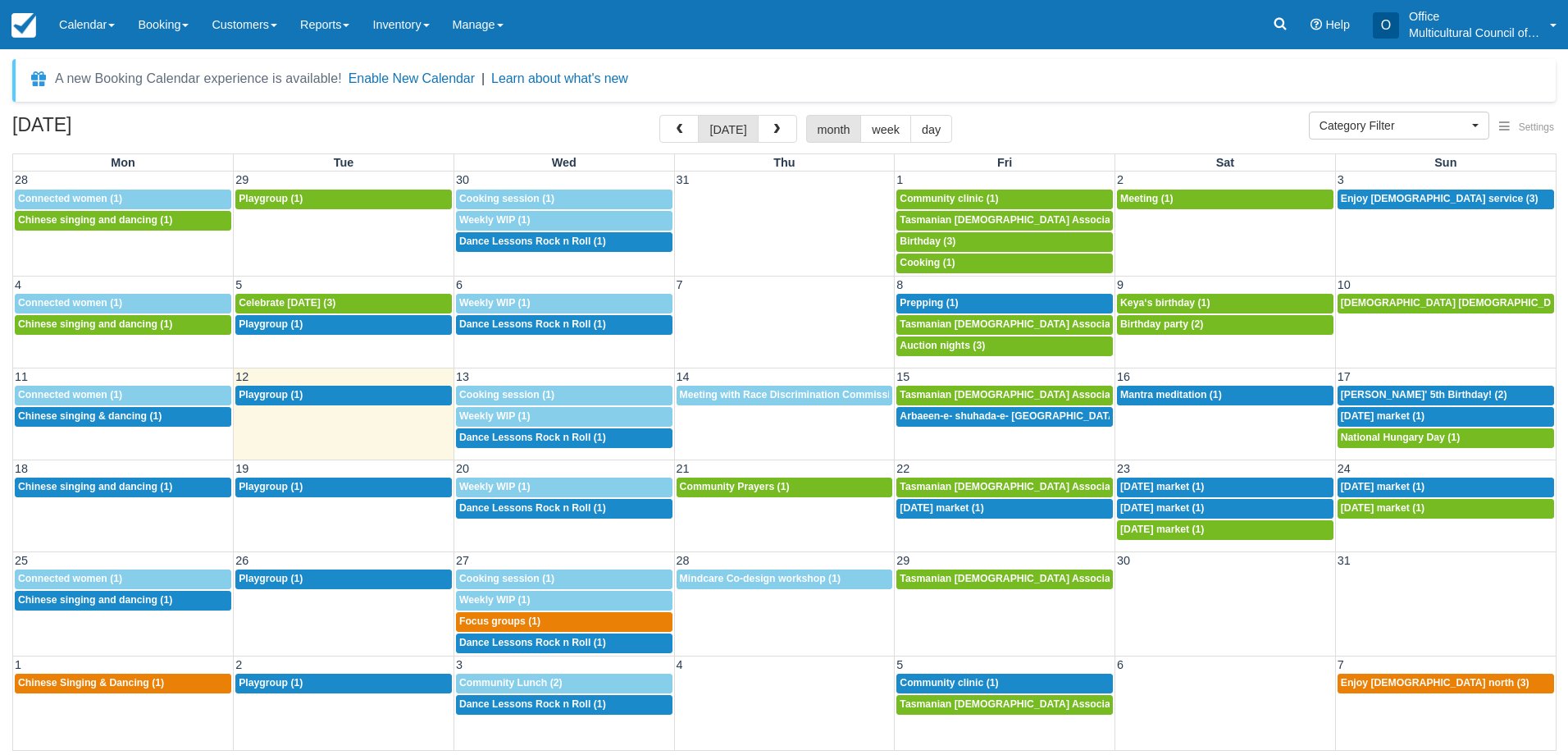
click at [1114, 116] on div "August 2025 today month week day" at bounding box center [784, 132] width 1543 height 35
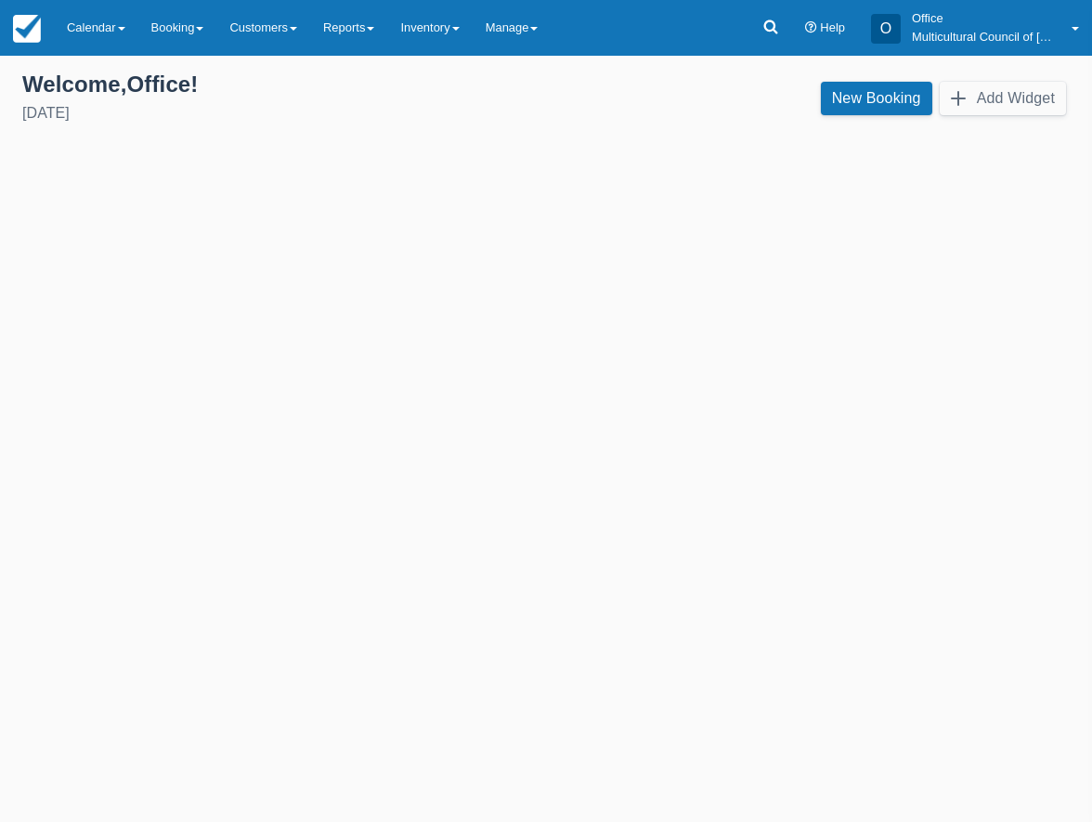
click at [276, 653] on div "Templates help to speed up your product set-up, so you can start taking booking…" at bounding box center [546, 439] width 1092 height 766
